Goal: Transaction & Acquisition: Purchase product/service

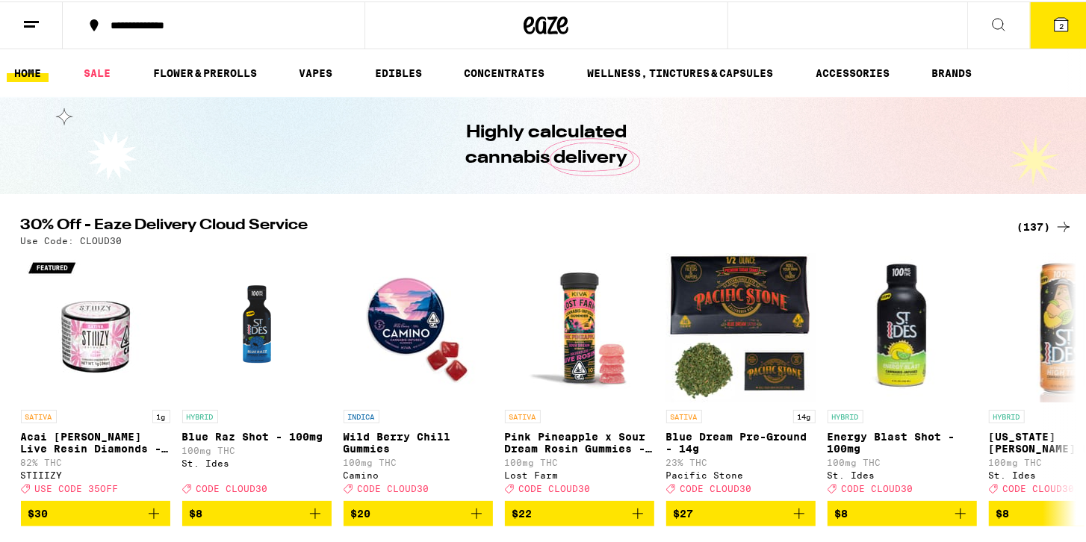
click at [1017, 226] on div "(137)" at bounding box center [1044, 226] width 55 height 18
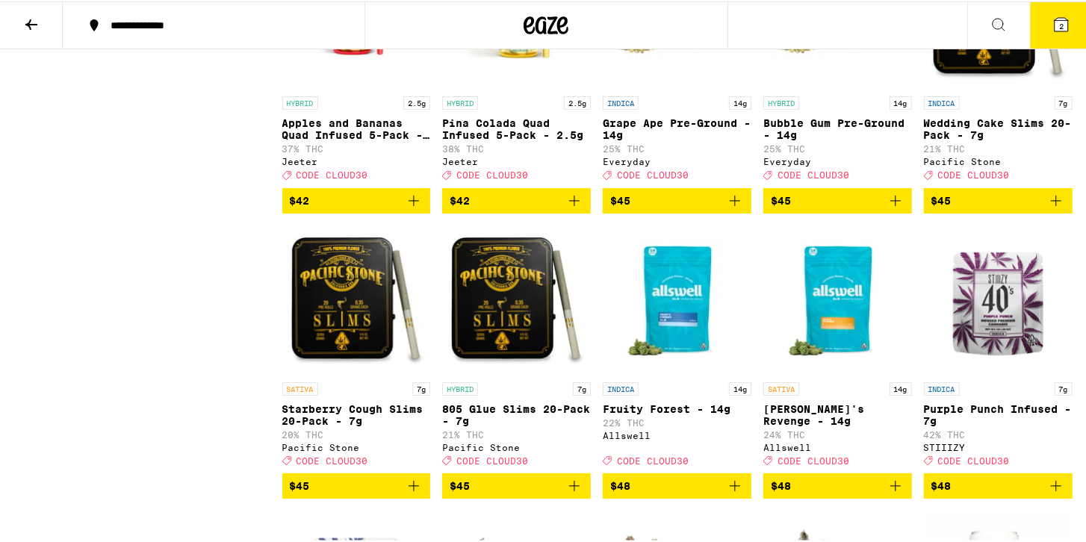
scroll to position [7127, 0]
